Goal: Task Accomplishment & Management: Manage account settings

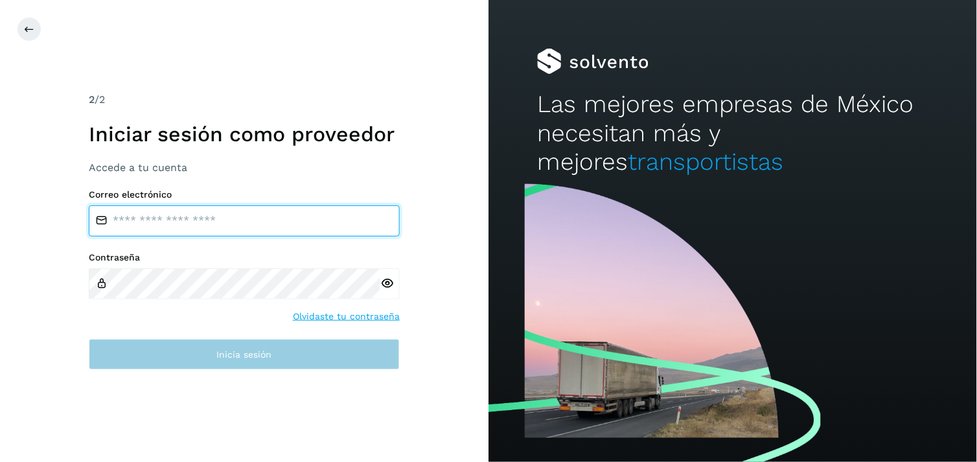
type input "**********"
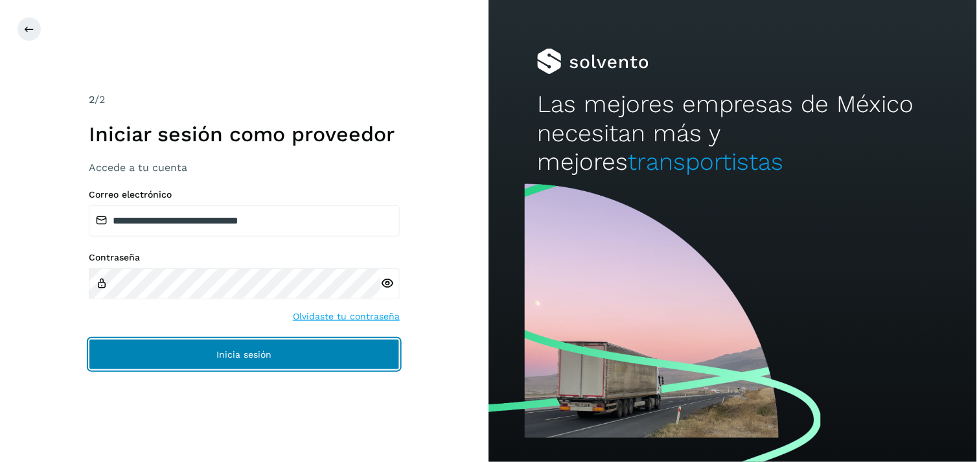
click at [259, 358] on span "Inicia sesión" at bounding box center [244, 354] width 55 height 9
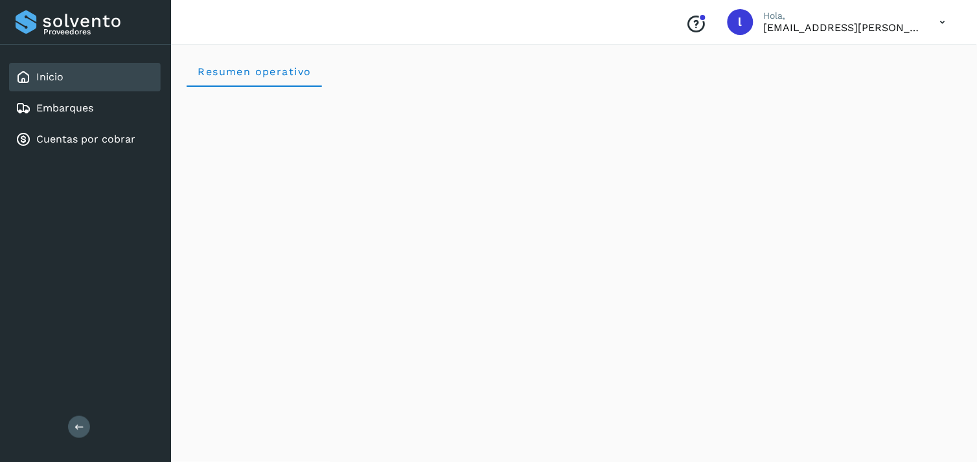
click at [76, 71] on div "Inicio" at bounding box center [85, 77] width 152 height 29
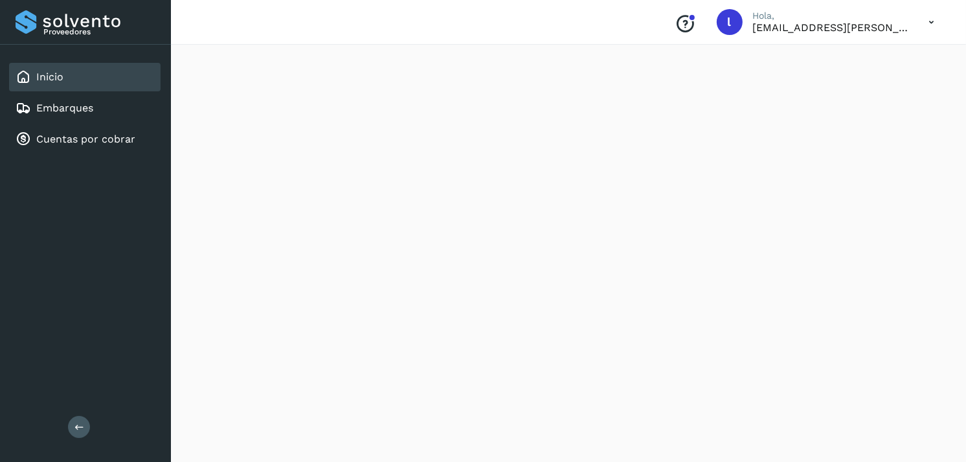
scroll to position [1187, 0]
